Goal: Navigation & Orientation: Find specific page/section

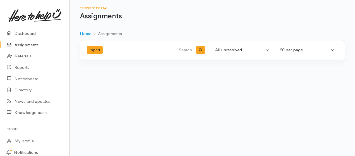
click at [31, 45] on link "Assignments" at bounding box center [34, 44] width 69 height 11
drag, startPoint x: 0, startPoint y: 0, endPoint x: 31, endPoint y: 45, distance: 54.3
click at [31, 45] on link "Assignments" at bounding box center [34, 44] width 69 height 11
